Goal: Transaction & Acquisition: Purchase product/service

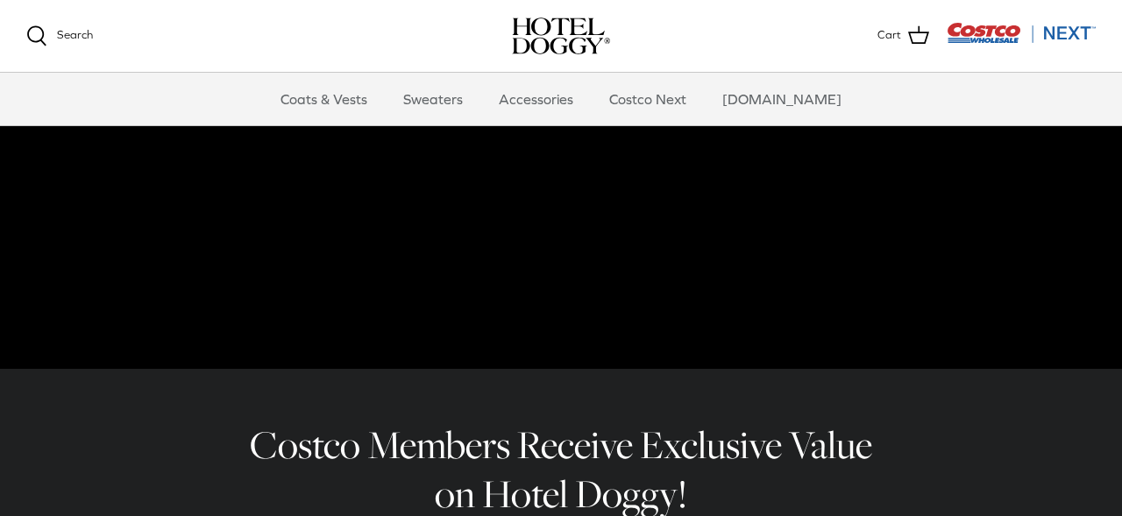
scroll to position [260, 0]
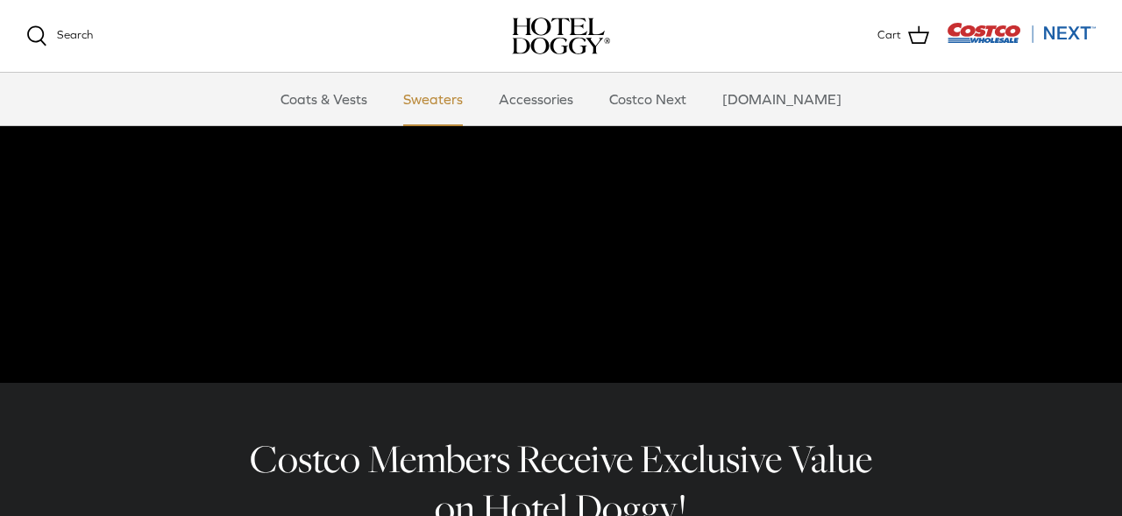
click at [467, 99] on link "Sweaters" at bounding box center [433, 99] width 91 height 53
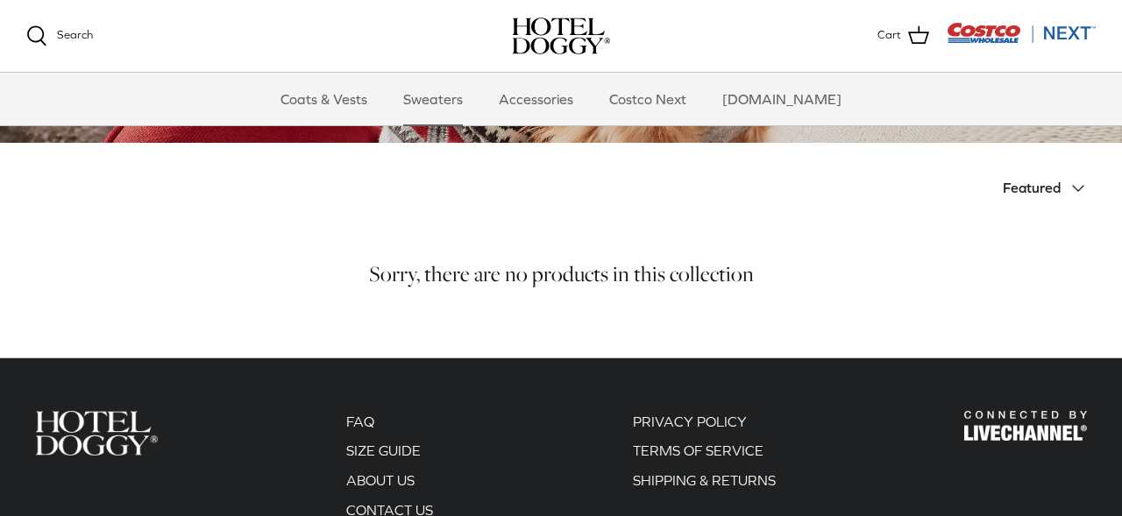
scroll to position [321, 0]
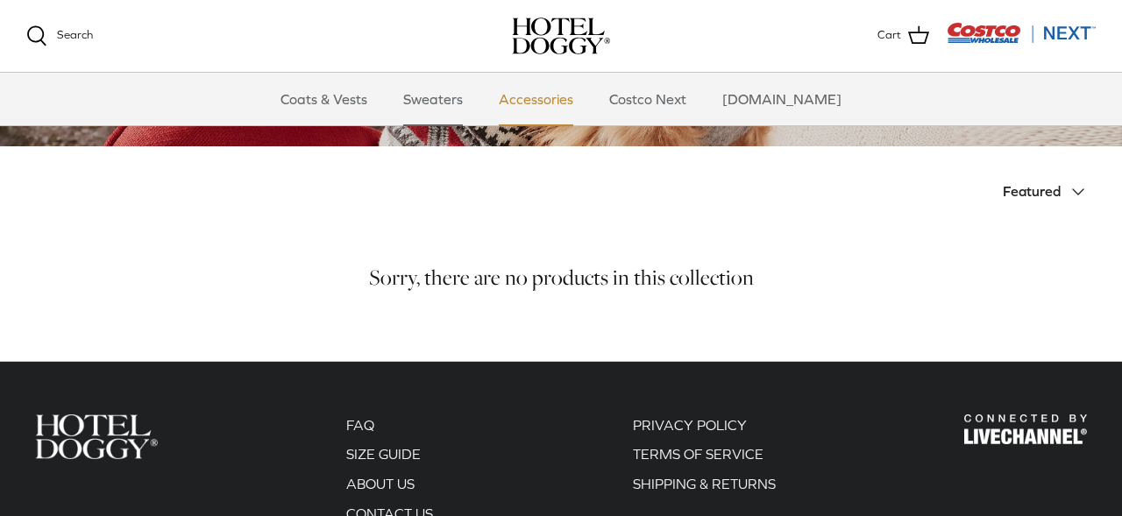
click at [578, 95] on link "Accessories" at bounding box center [536, 99] width 106 height 53
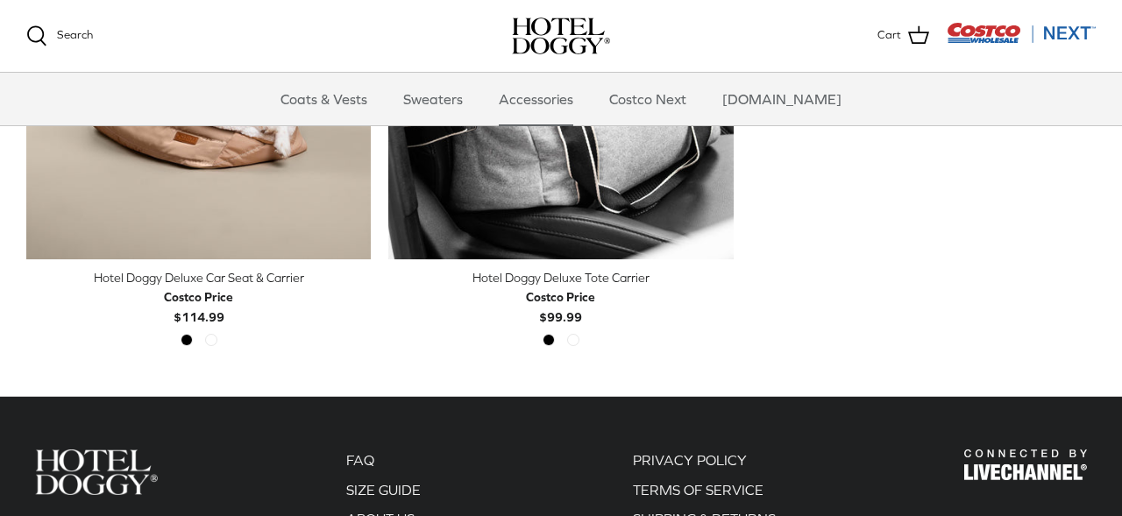
scroll to position [630, 0]
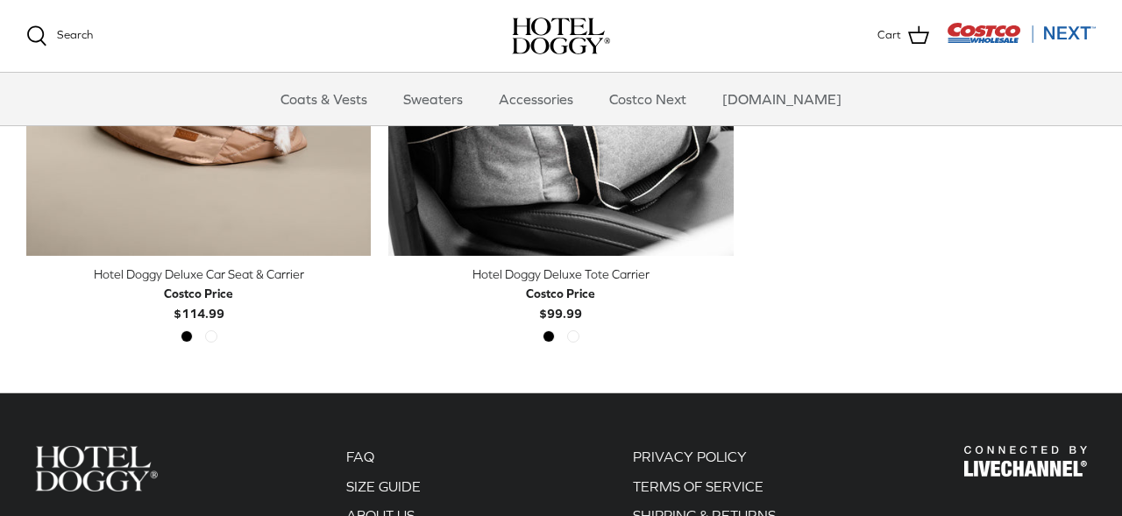
click at [979, 27] on img "Costco Next" at bounding box center [1021, 33] width 149 height 22
